Goal: Find specific page/section: Find specific page/section

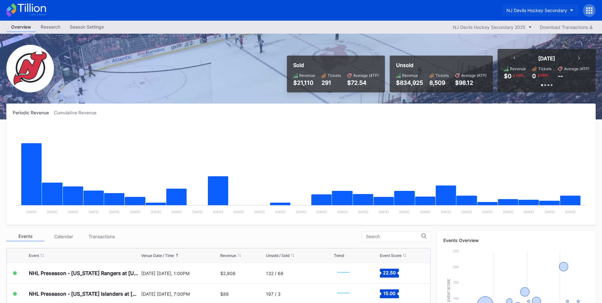
click at [530, 7] on button "NJ Devils Hockey Secondary" at bounding box center [540, 10] width 76 height 12
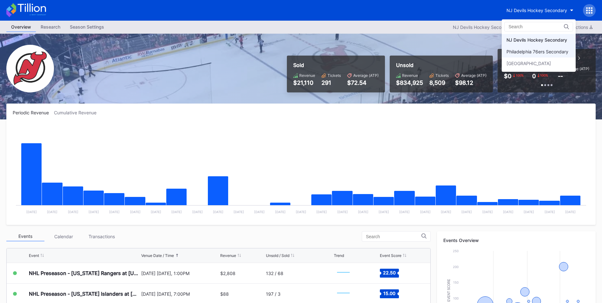
click at [532, 47] on div "Philadelphia 76ers Secondary" at bounding box center [539, 52] width 74 height 12
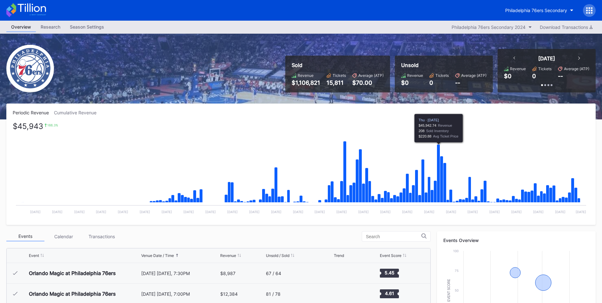
click at [437, 168] on icon "Chart title" at bounding box center [438, 173] width 3 height 58
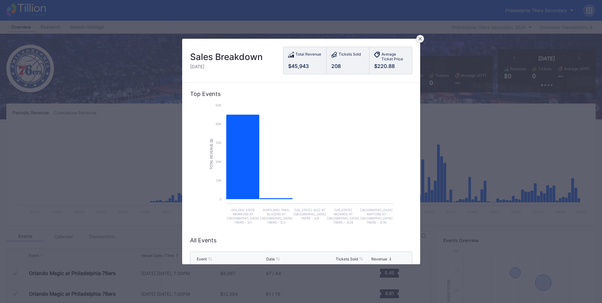
click at [419, 39] on icon at bounding box center [419, 38] width 3 height 3
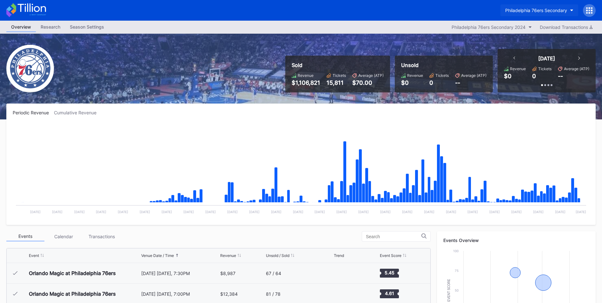
click at [513, 10] on div "Philadelphia 76ers Secondary" at bounding box center [536, 10] width 62 height 5
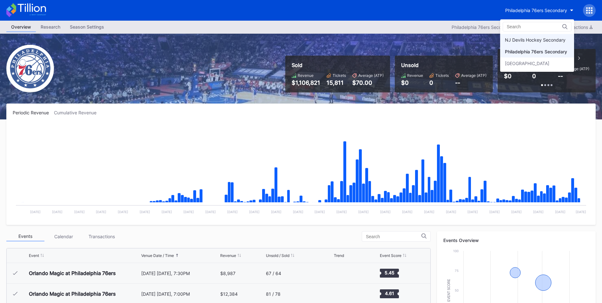
click at [516, 39] on div "NJ Devils Hockey Secondary" at bounding box center [535, 39] width 61 height 5
